Goal: Transaction & Acquisition: Purchase product/service

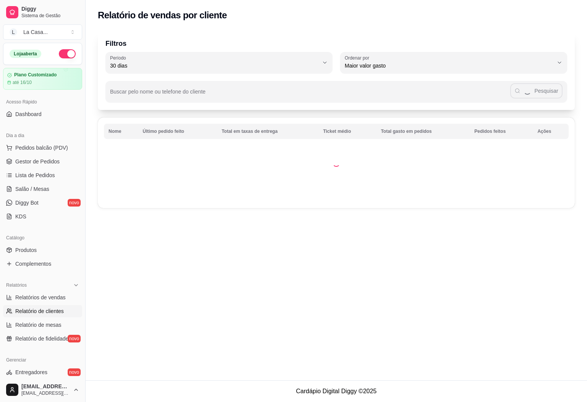
select select "30"
select select "HIGHEST_TOTAL_SPENT_WITH_ORDERS"
click at [62, 301] on span "Relatórios de vendas" at bounding box center [40, 298] width 50 height 8
select select "ALL"
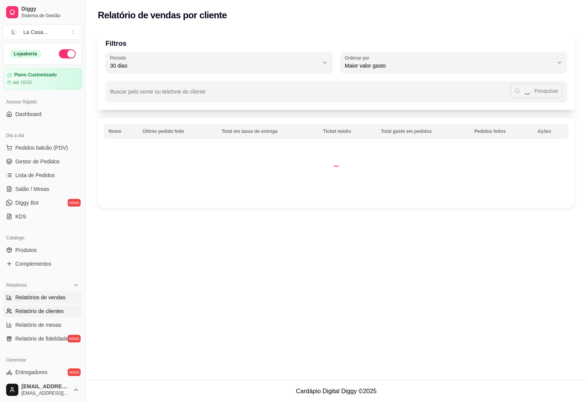
select select "0"
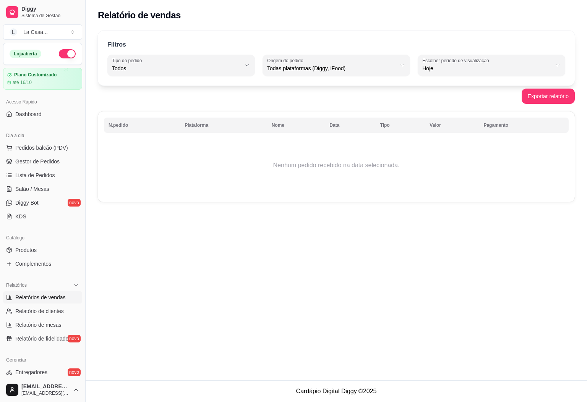
click at [33, 296] on span "Relatórios de vendas" at bounding box center [40, 298] width 50 height 8
click at [49, 324] on span "Relatório de mesas" at bounding box center [38, 325] width 46 height 8
select select "TOTAL_OF_ORDERS"
select select "7"
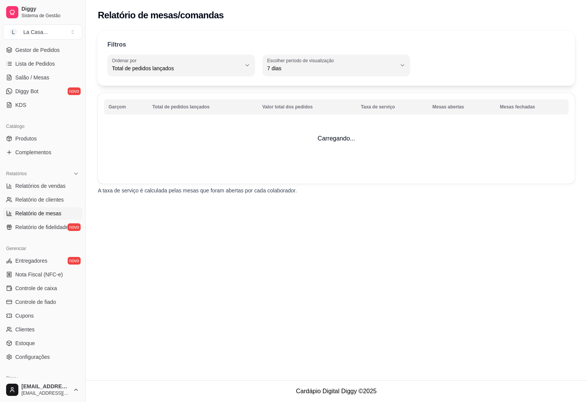
scroll to position [115, 0]
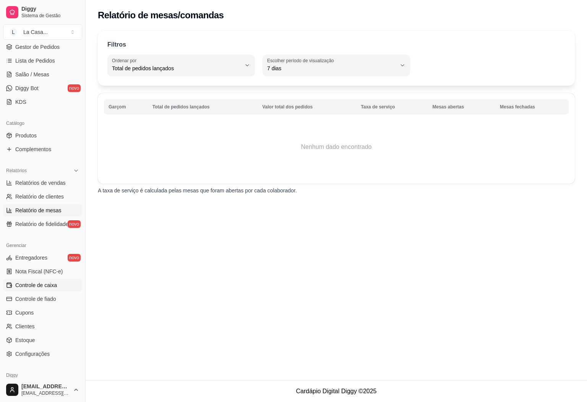
click at [52, 288] on span "Controle de caixa" at bounding box center [36, 286] width 42 height 8
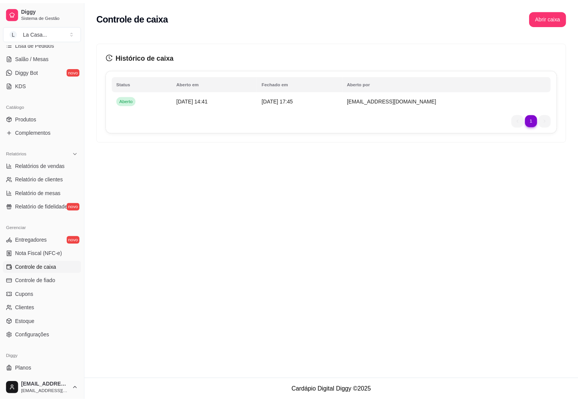
scroll to position [148, 0]
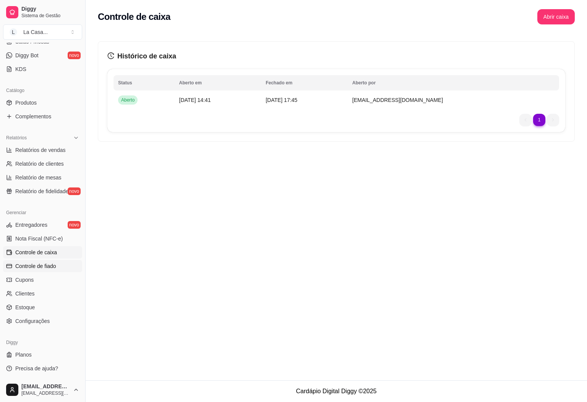
click at [60, 267] on link "Controle de fiado" at bounding box center [42, 266] width 79 height 12
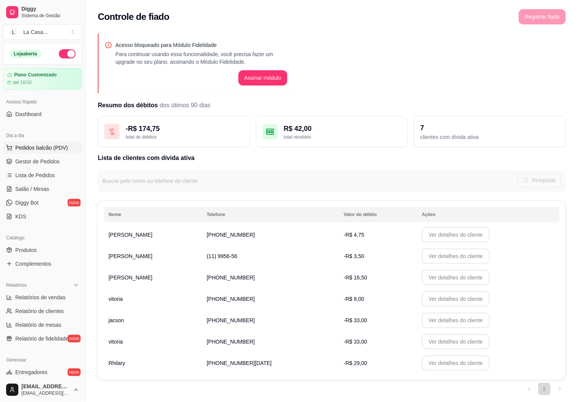
click at [64, 151] on span "Pedidos balcão (PDV)" at bounding box center [41, 148] width 53 height 8
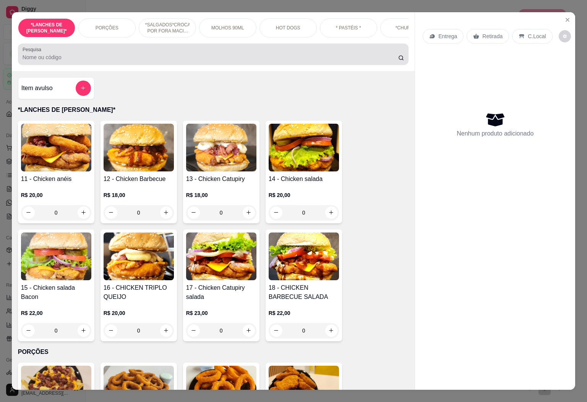
click at [77, 55] on div at bounding box center [214, 54] width 382 height 15
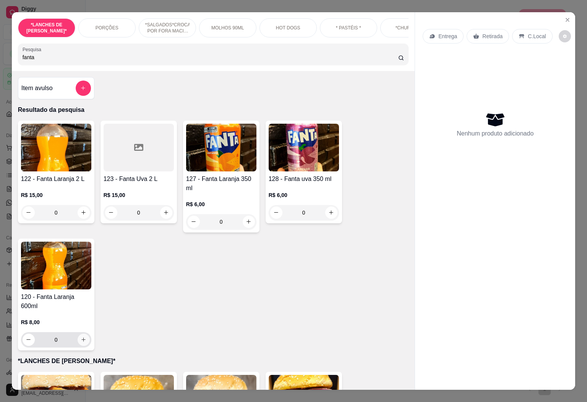
type input "fanta"
click at [78, 339] on button "increase-product-quantity" at bounding box center [84, 340] width 12 height 12
type input "1"
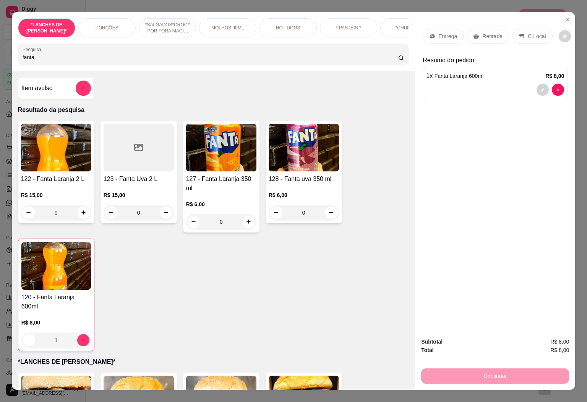
click at [387, 61] on input "fanta" at bounding box center [211, 57] width 376 height 8
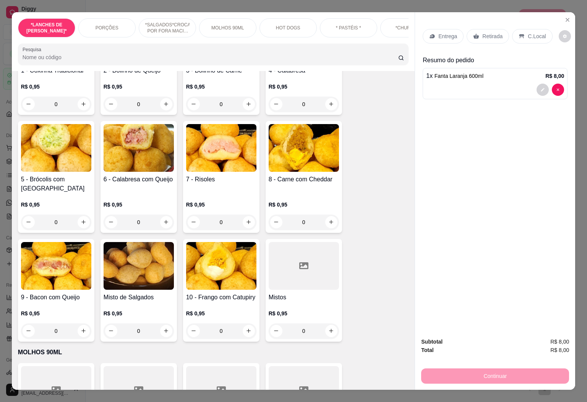
scroll to position [573, 0]
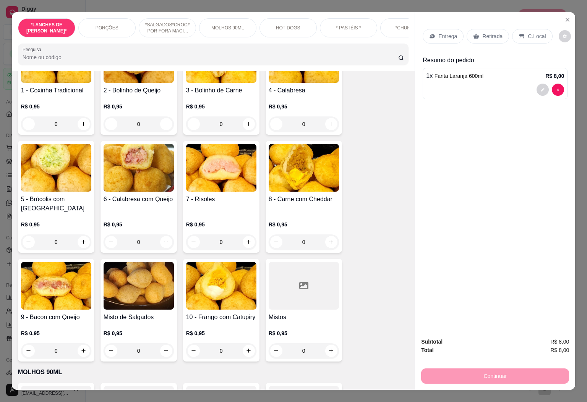
click at [65, 349] on input "0" at bounding box center [56, 350] width 43 height 15
click at [64, 348] on input "0" at bounding box center [56, 350] width 43 height 15
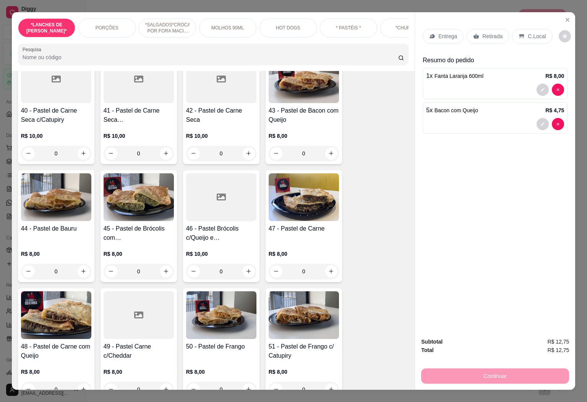
scroll to position [1433, 0]
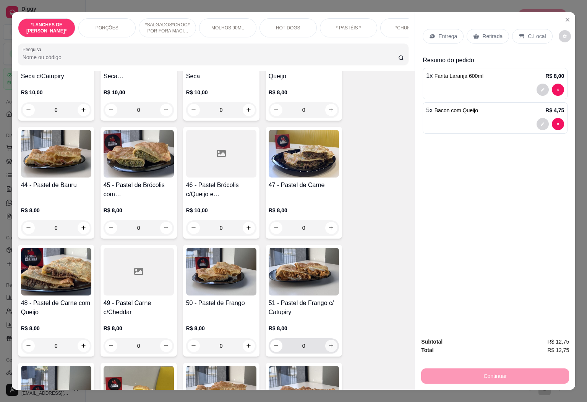
type input "5"
click at [328, 343] on icon "increase-product-quantity" at bounding box center [331, 346] width 6 height 6
type input "1"
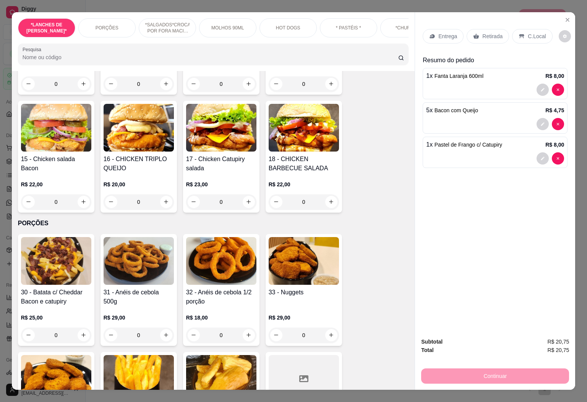
scroll to position [229, 0]
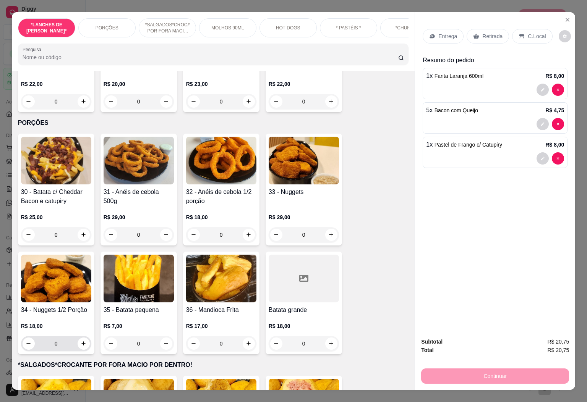
click at [85, 350] on div "0" at bounding box center [56, 343] width 70 height 15
click at [84, 347] on button "increase-product-quantity" at bounding box center [84, 344] width 12 height 12
type input "1"
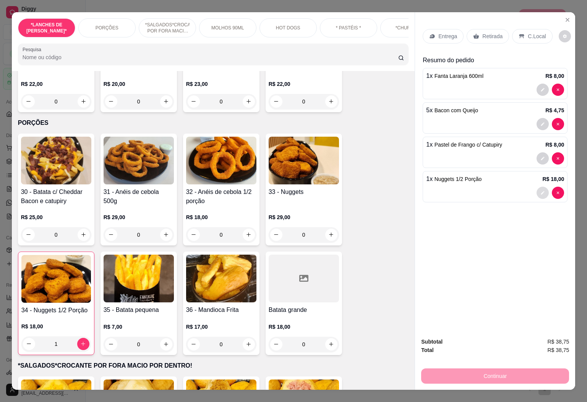
click at [538, 193] on button "decrease-product-quantity" at bounding box center [542, 193] width 12 height 12
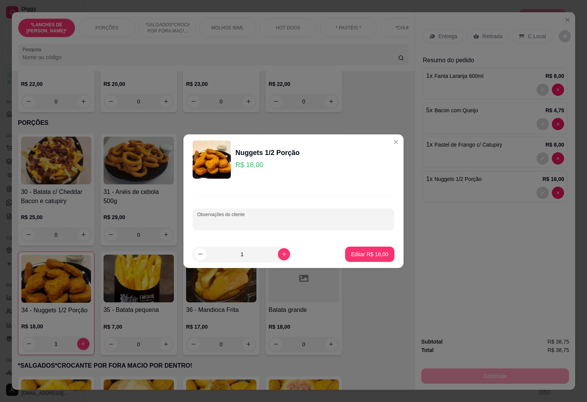
click at [358, 223] on input "Observações do cliente" at bounding box center [293, 223] width 193 height 8
type input "barbecue"
click at [357, 250] on button "Editar R$ 18,00" at bounding box center [370, 254] width 48 height 15
type input "0"
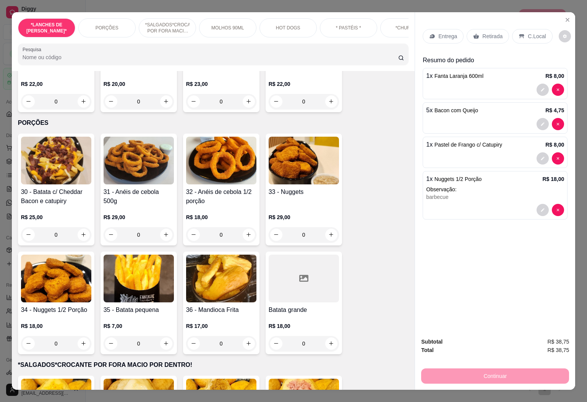
click at [519, 29] on div "C.Local" at bounding box center [532, 36] width 40 height 15
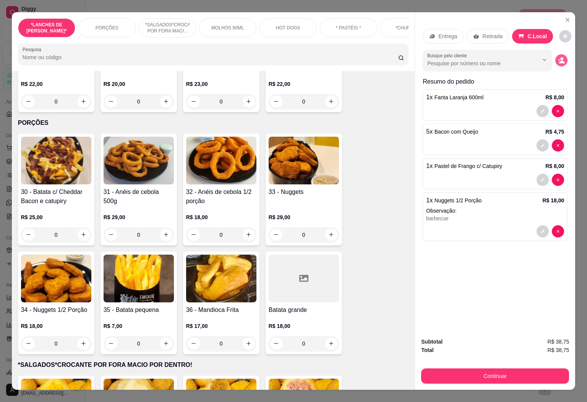
click at [555, 57] on button "decrease-product-quantity" at bounding box center [561, 60] width 12 height 12
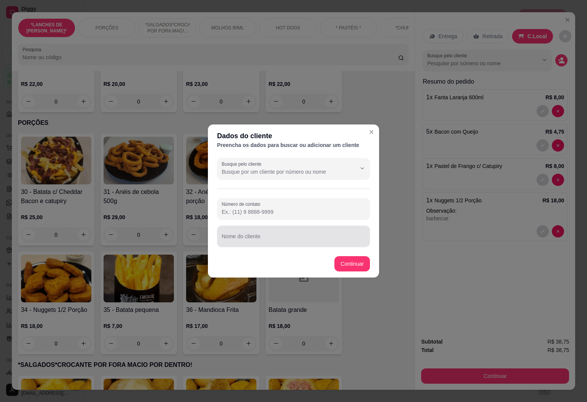
click at [272, 238] on input "Nome do cliente" at bounding box center [294, 240] width 144 height 8
type input "silmara"
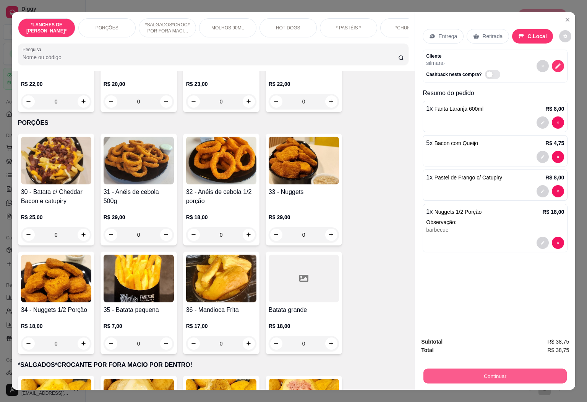
click at [459, 369] on button "Continuar" at bounding box center [494, 376] width 143 height 15
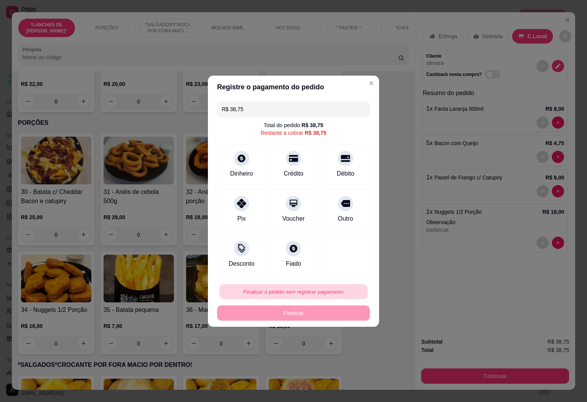
click at [280, 288] on button "Finalizar o pedido sem registrar pagamento" at bounding box center [293, 291] width 148 height 15
click at [336, 358] on button "Confirmar" at bounding box center [340, 355] width 28 height 12
type input "0"
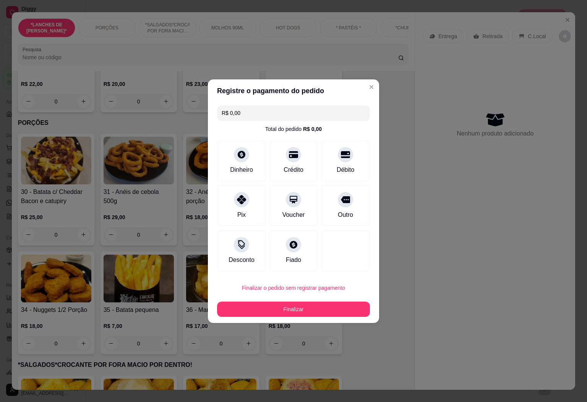
type input "R$ 0,00"
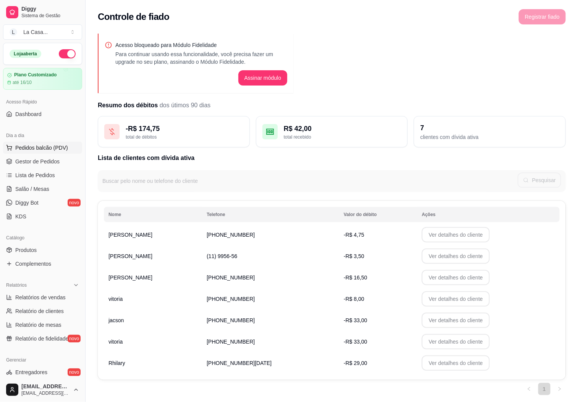
click at [39, 150] on span "Pedidos balcão (PDV)" at bounding box center [41, 148] width 53 height 8
click at [45, 160] on img at bounding box center [52, 147] width 71 height 49
